Goal: Information Seeking & Learning: Understand process/instructions

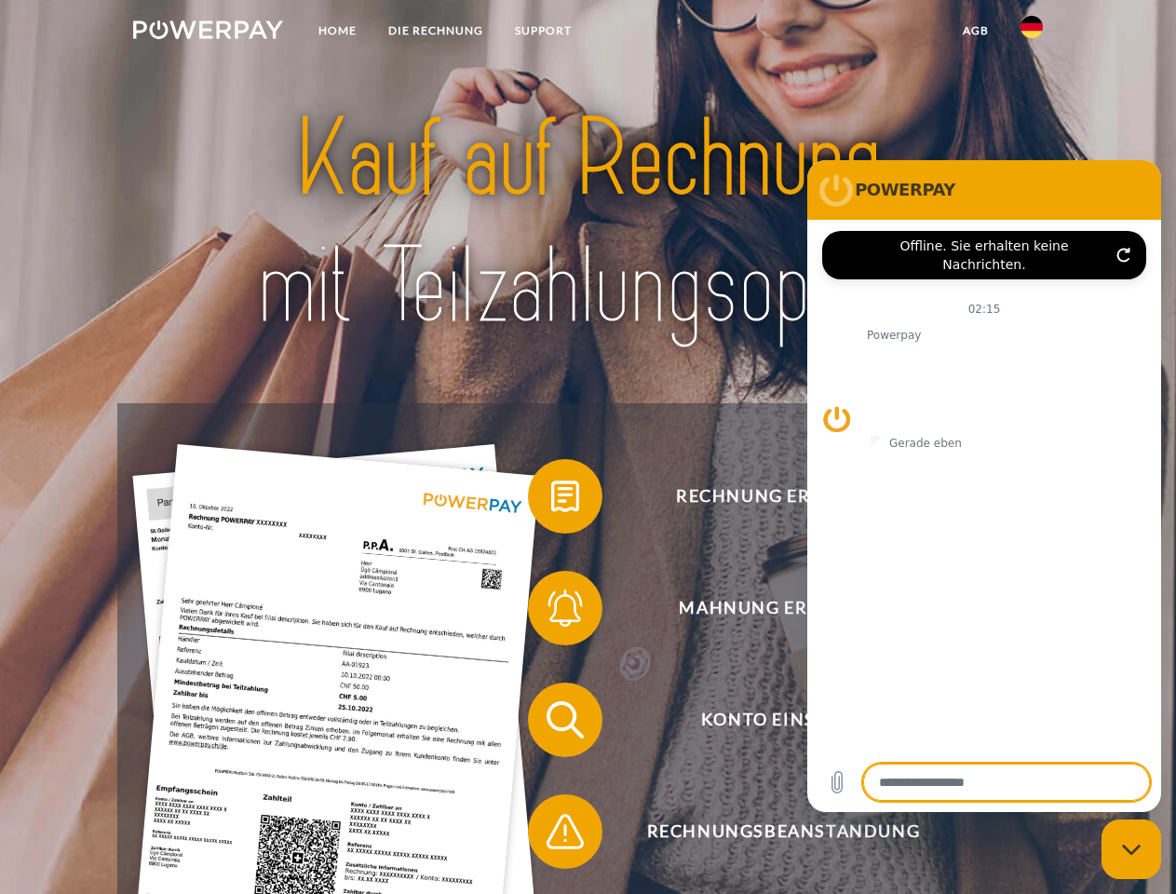
click at [208, 33] on img at bounding box center [208, 29] width 150 height 19
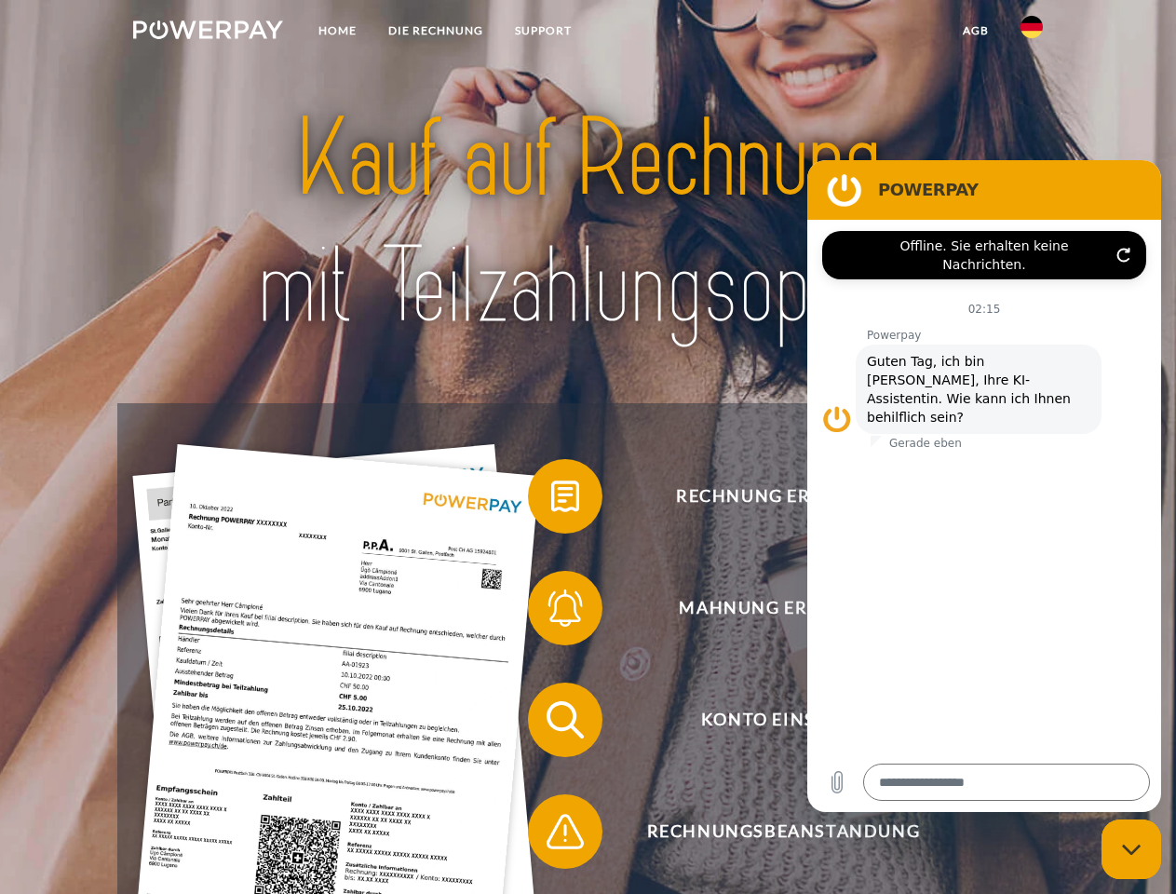
click at [1032, 33] on img at bounding box center [1032, 27] width 22 height 22
click at [975, 31] on link "agb" at bounding box center [976, 31] width 58 height 34
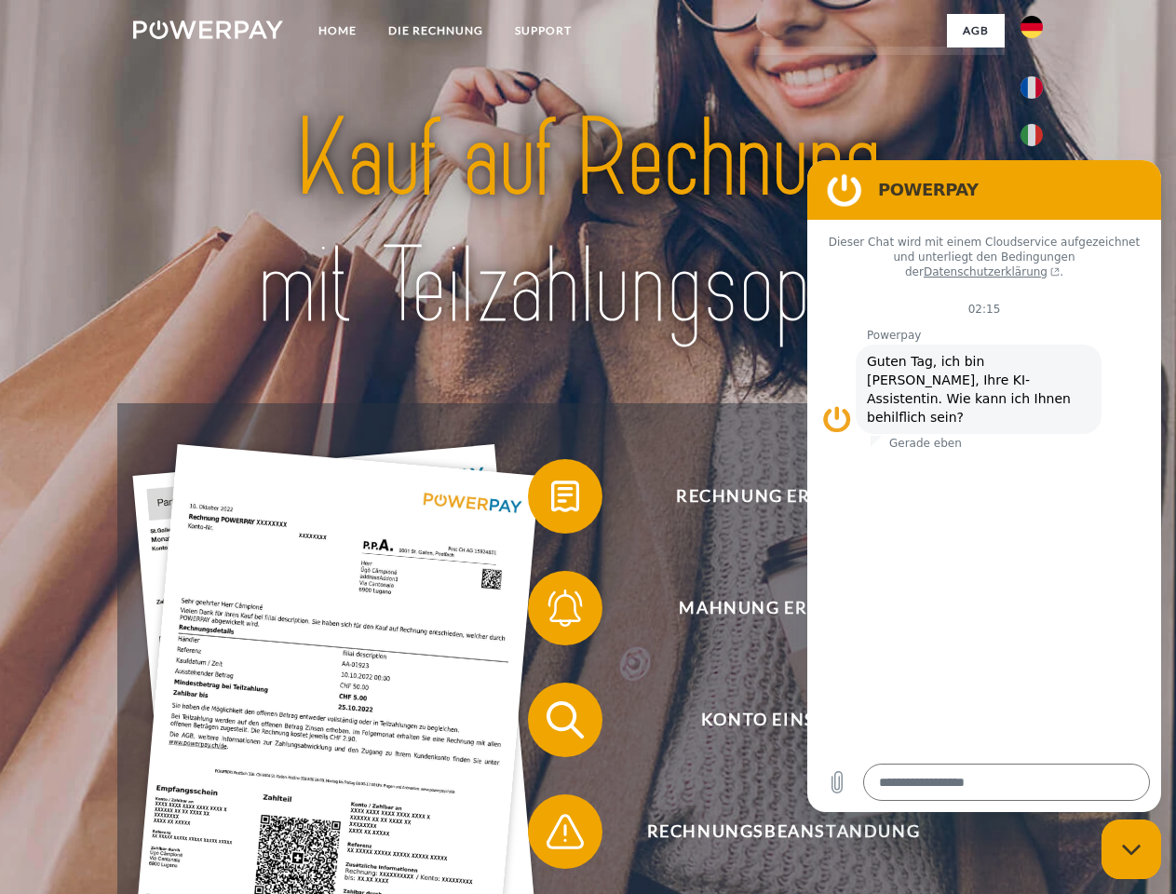
click at [551, 500] on span at bounding box center [537, 496] width 93 height 93
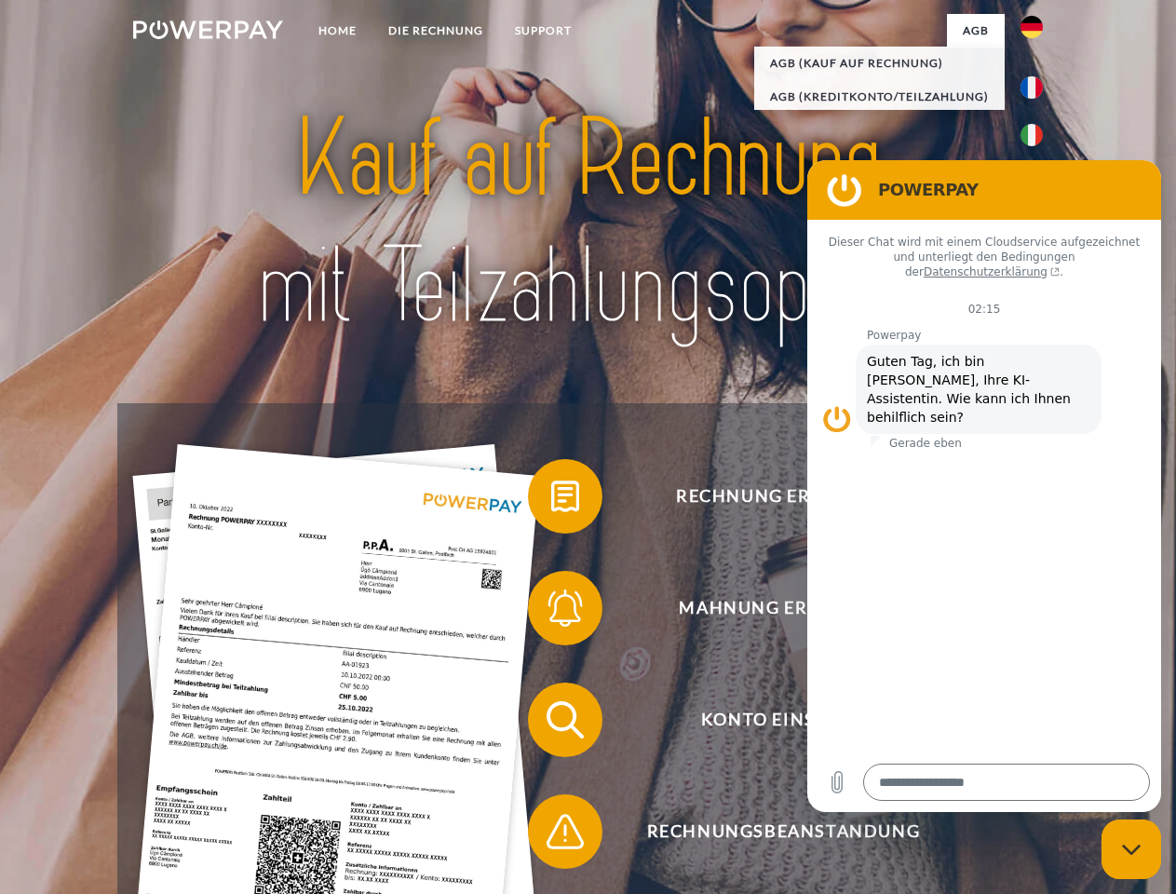
click at [551, 612] on span at bounding box center [537, 608] width 93 height 93
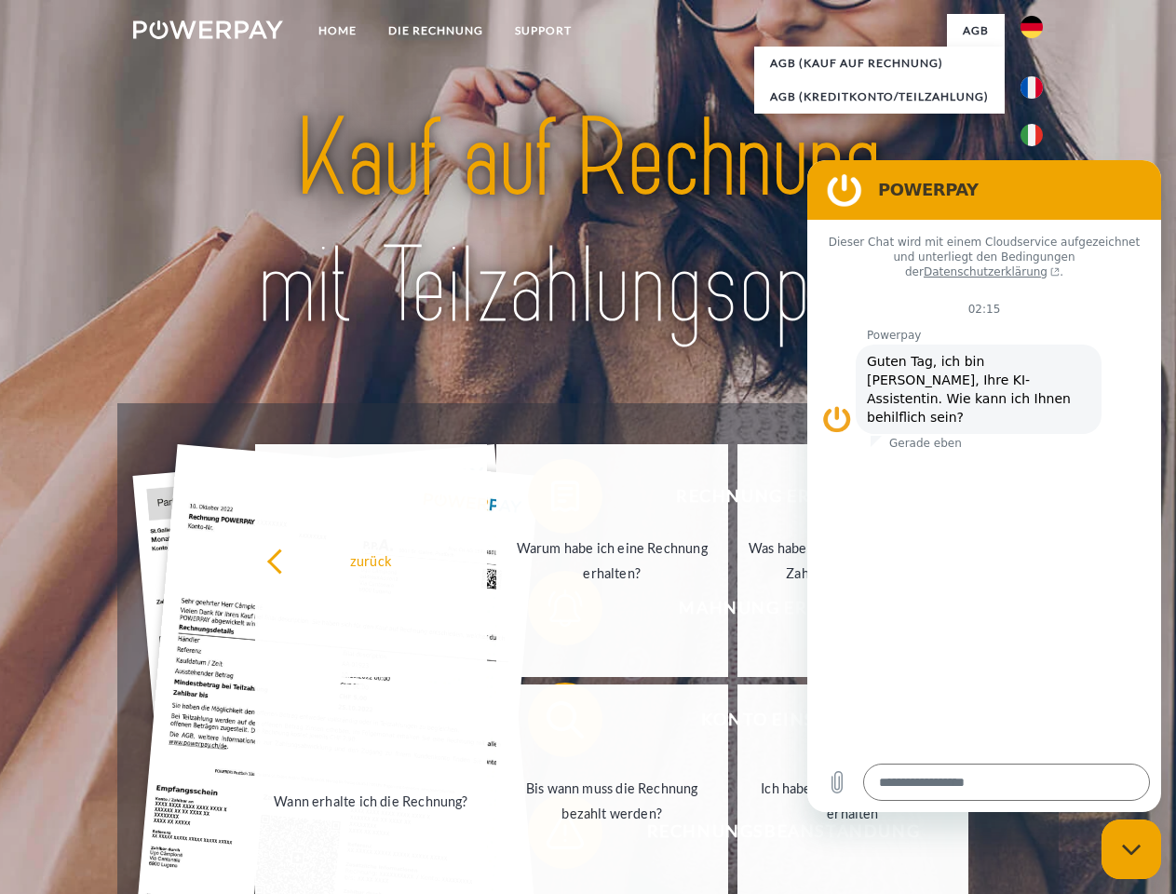
click at [551, 724] on link "Bis wann muss die Rechnung bezahlt werden?" at bounding box center [612, 800] width 232 height 233
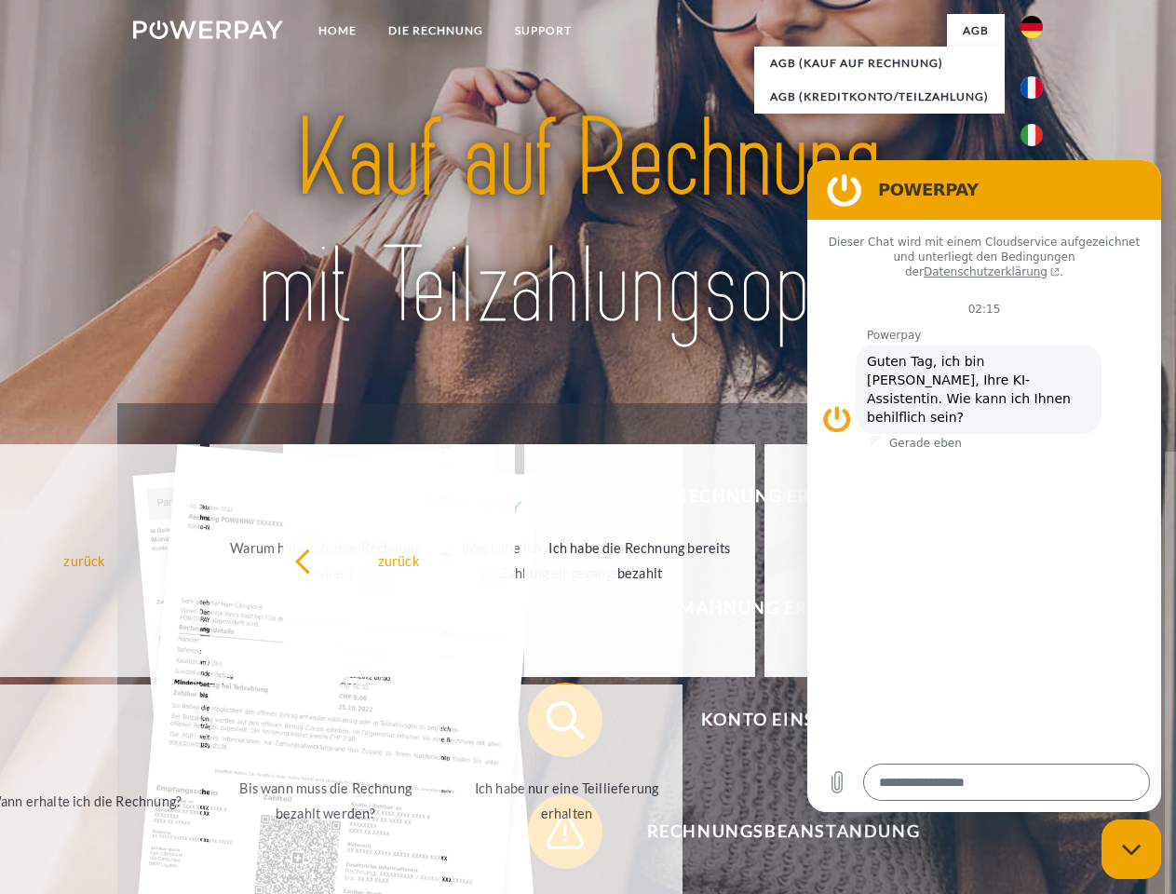
click at [551, 835] on span at bounding box center [537, 831] width 93 height 93
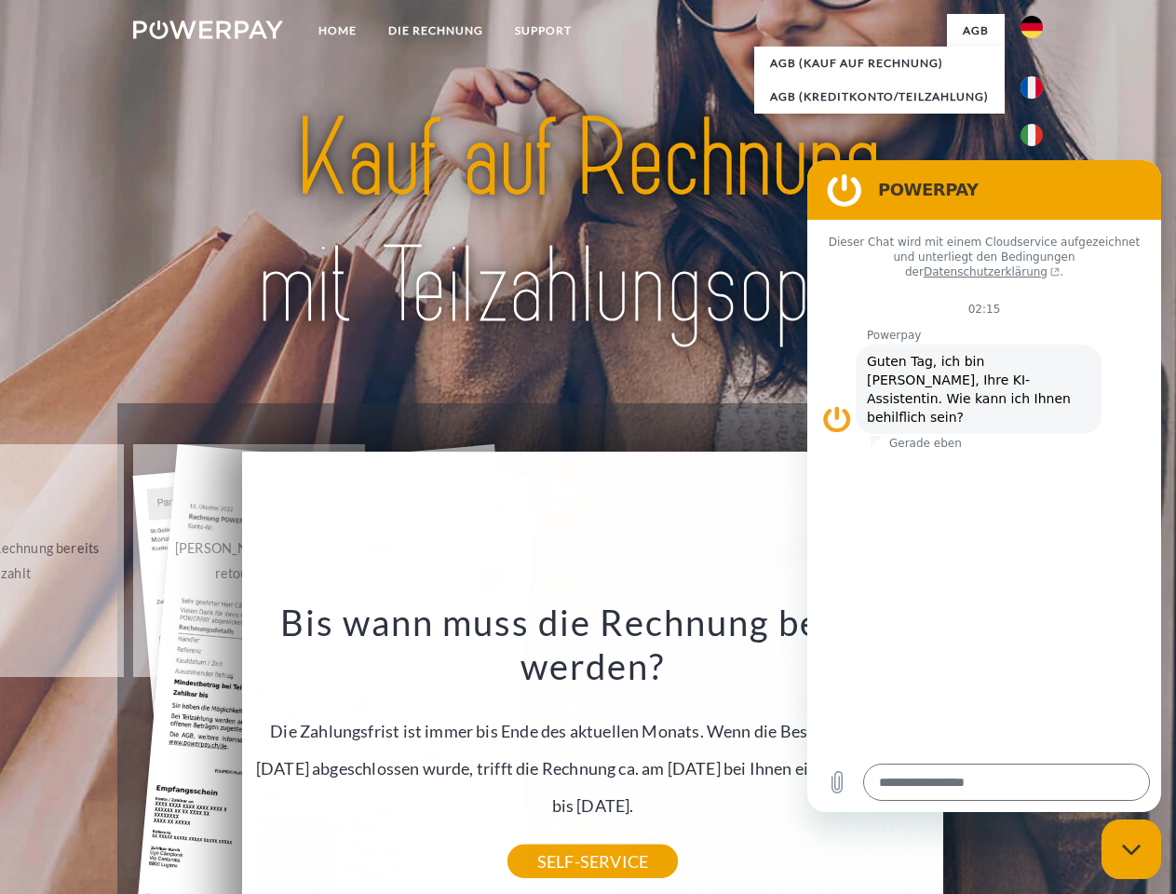
click at [1131, 849] on icon "Messaging-Fenster schließen" at bounding box center [1132, 850] width 20 height 12
type textarea "*"
